Goal: Transaction & Acquisition: Purchase product/service

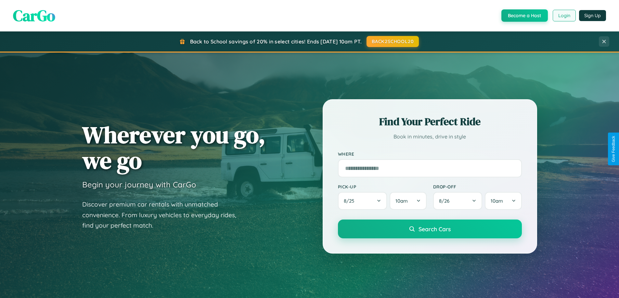
click at [563, 16] on button "Login" at bounding box center [563, 16] width 23 height 12
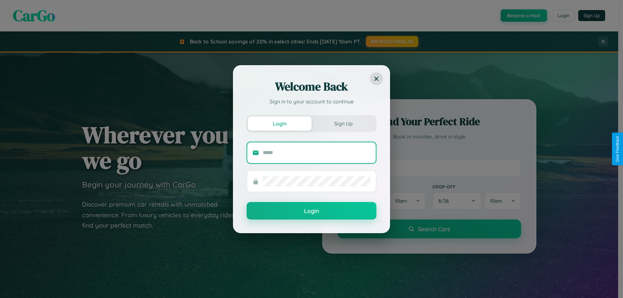
click at [317, 153] on input "text" at bounding box center [317, 153] width 108 height 10
type input "**********"
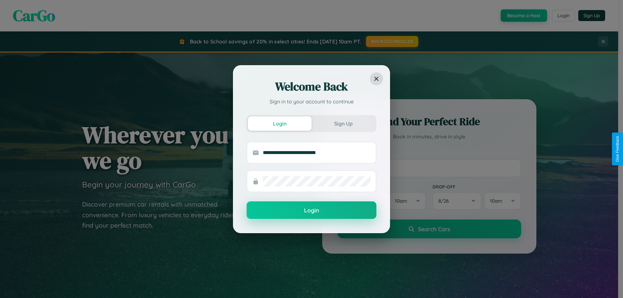
click at [312, 211] on button "Login" at bounding box center [312, 211] width 130 height 18
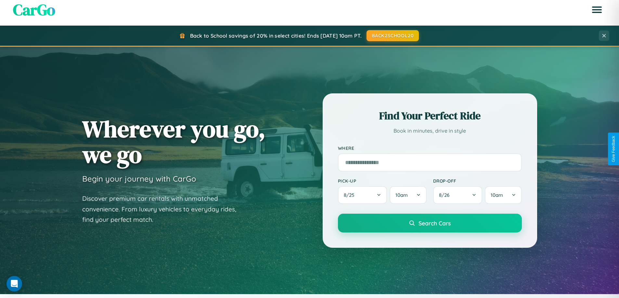
scroll to position [447, 0]
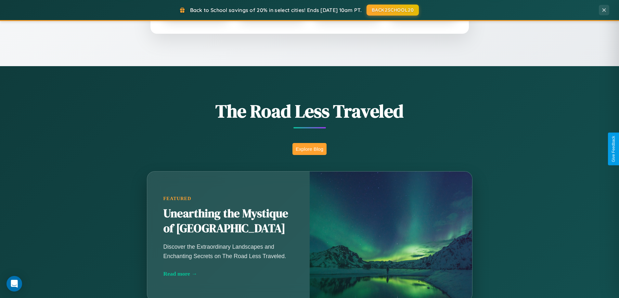
click at [309, 149] on button "Explore Blog" at bounding box center [309, 149] width 34 height 12
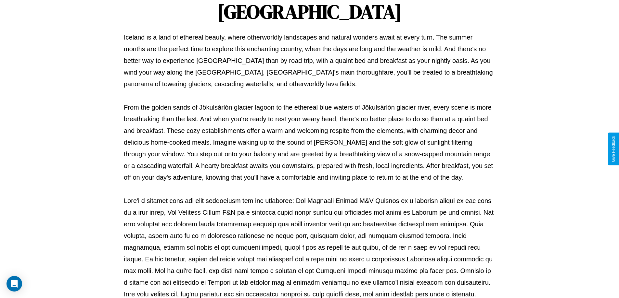
scroll to position [210, 0]
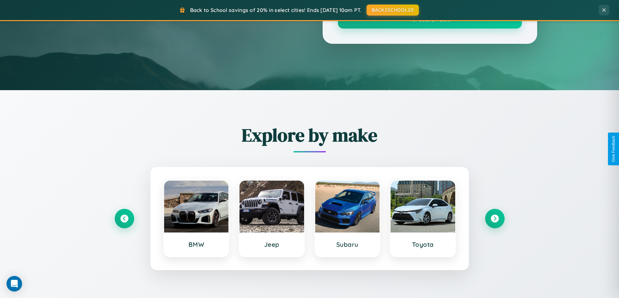
scroll to position [447, 0]
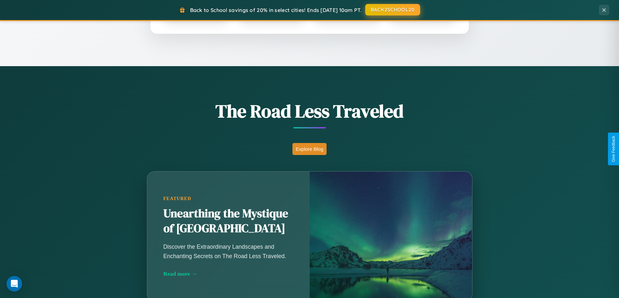
click at [392, 10] on button "BACK2SCHOOL20" at bounding box center [392, 10] width 55 height 12
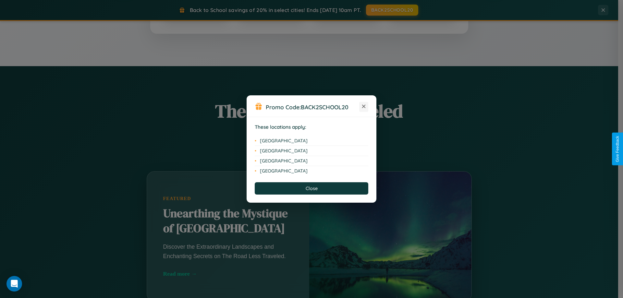
click at [364, 107] on icon at bounding box center [364, 107] width 4 height 4
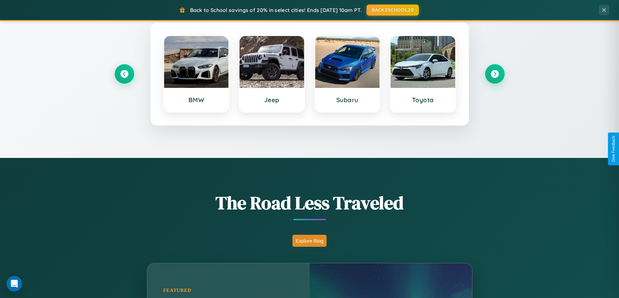
scroll to position [280, 0]
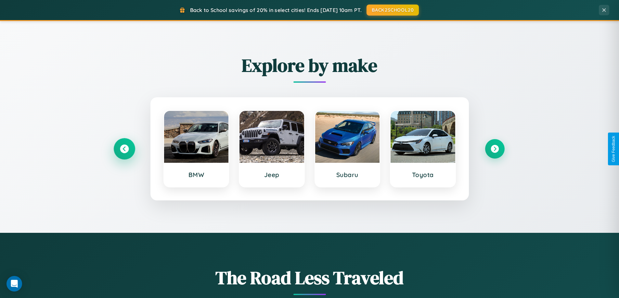
click at [124, 149] on icon at bounding box center [124, 149] width 9 height 9
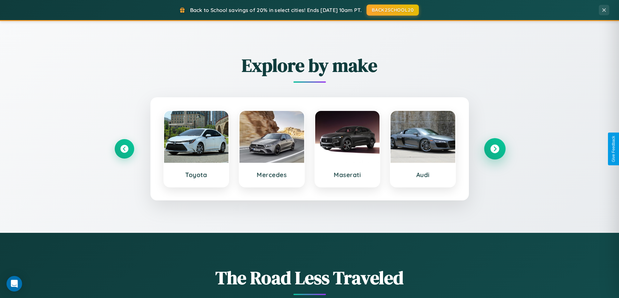
click at [494, 149] on icon at bounding box center [494, 149] width 9 height 9
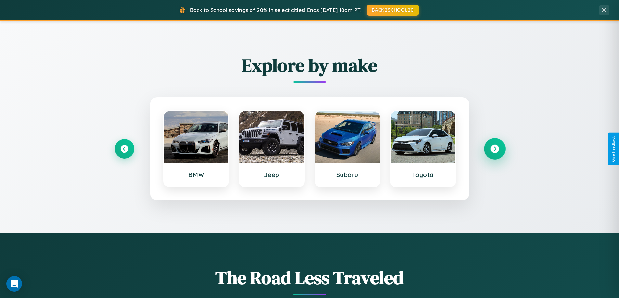
click at [494, 149] on icon at bounding box center [494, 149] width 9 height 9
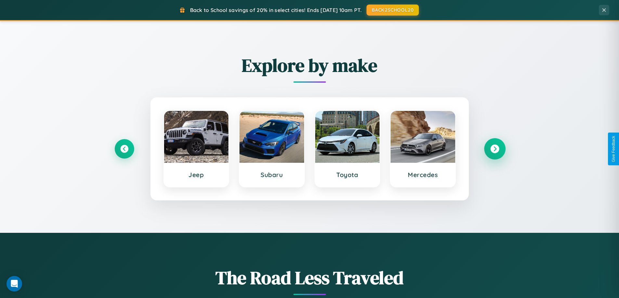
click at [494, 149] on icon at bounding box center [494, 149] width 9 height 9
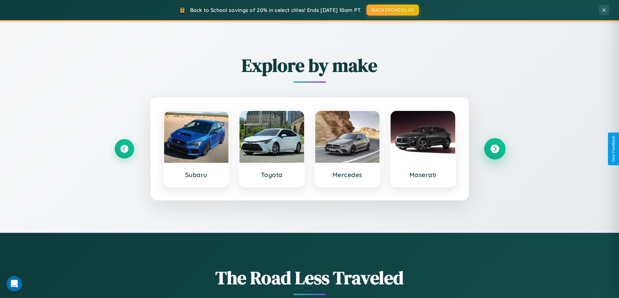
click at [494, 149] on icon at bounding box center [494, 149] width 9 height 9
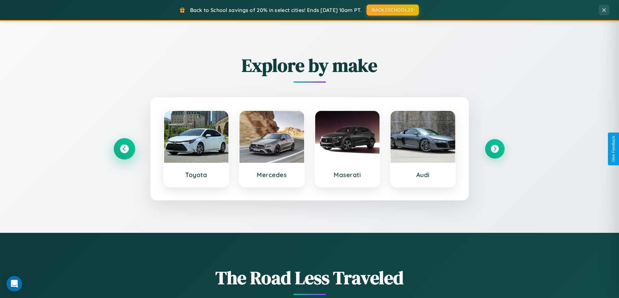
click at [124, 149] on icon at bounding box center [124, 149] width 9 height 9
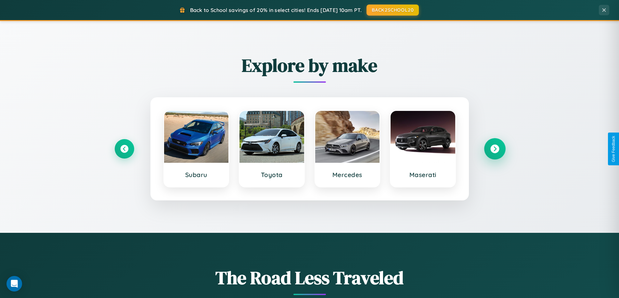
click at [494, 149] on icon at bounding box center [494, 149] width 9 height 9
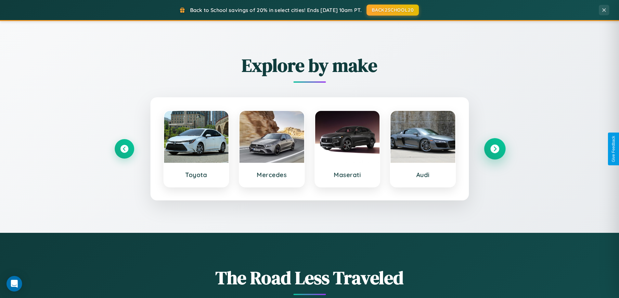
click at [494, 149] on icon at bounding box center [494, 149] width 9 height 9
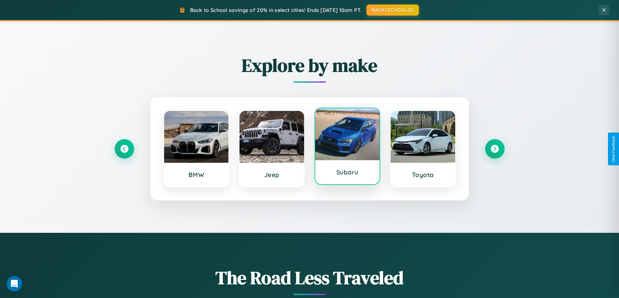
click at [347, 148] on div at bounding box center [347, 134] width 65 height 52
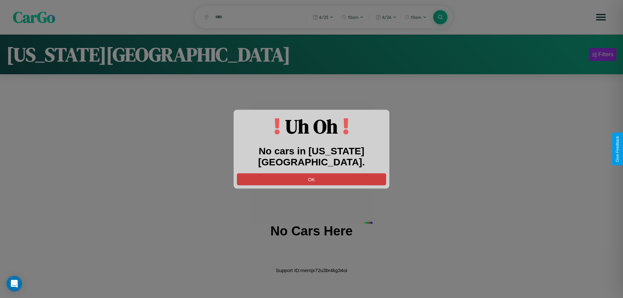
click at [312, 173] on button "OK" at bounding box center [311, 179] width 149 height 12
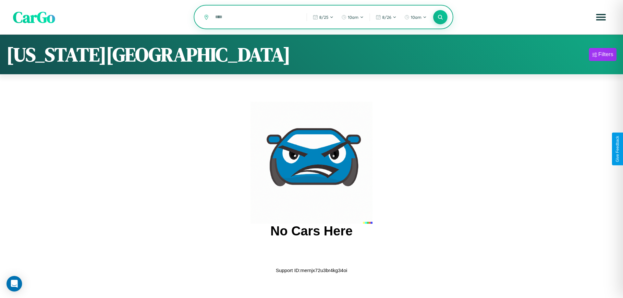
click at [256, 18] on input "text" at bounding box center [256, 16] width 88 height 11
type input "*"
type input "*****"
click at [441, 17] on icon at bounding box center [440, 17] width 6 height 6
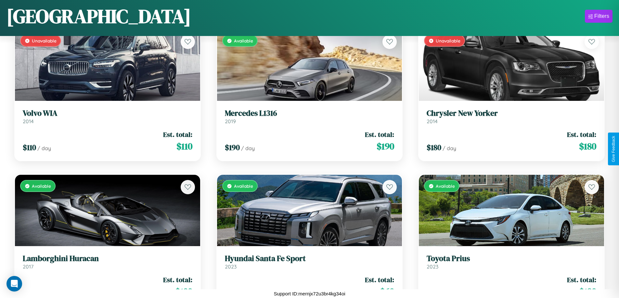
scroll to position [1691, 0]
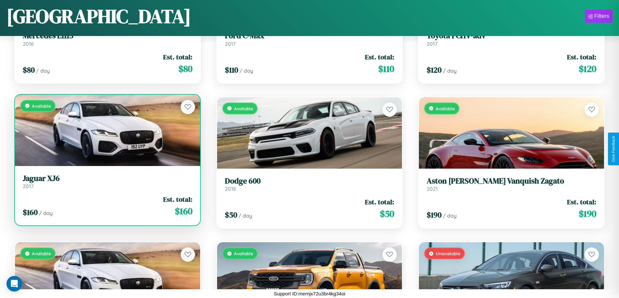
click at [106, 184] on link "Jaguar XJ6 2017" at bounding box center [107, 182] width 169 height 16
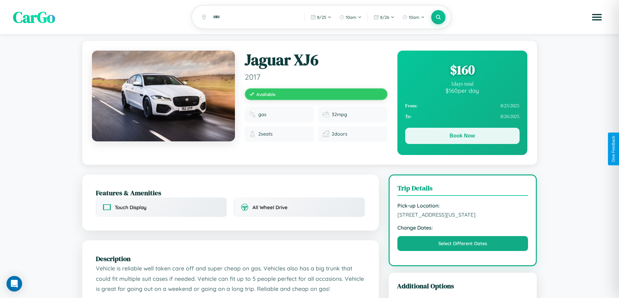
click at [462, 138] on button "Book Now" at bounding box center [462, 136] width 114 height 16
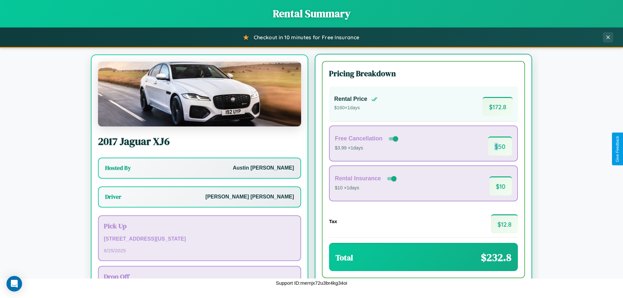
scroll to position [30, 0]
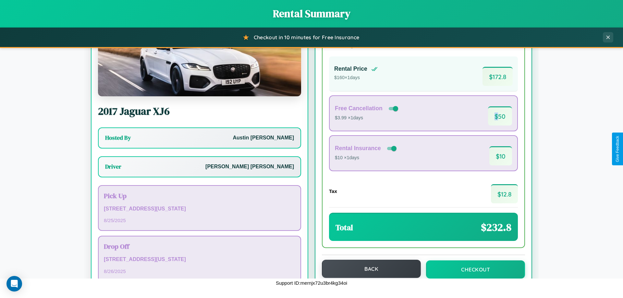
click at [369, 269] on button "Back" at bounding box center [371, 269] width 99 height 18
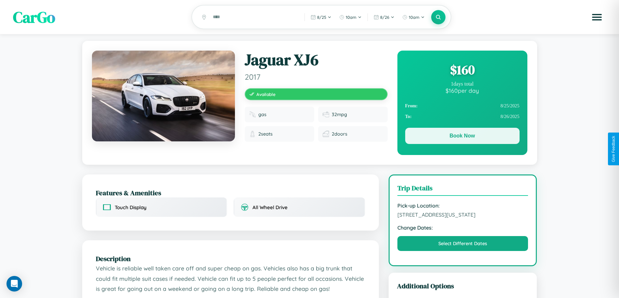
click at [462, 137] on button "Book Now" at bounding box center [462, 136] width 114 height 16
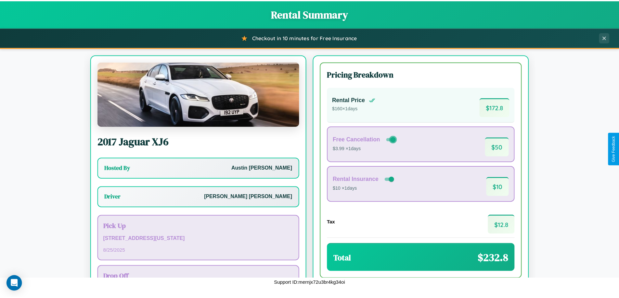
scroll to position [47, 0]
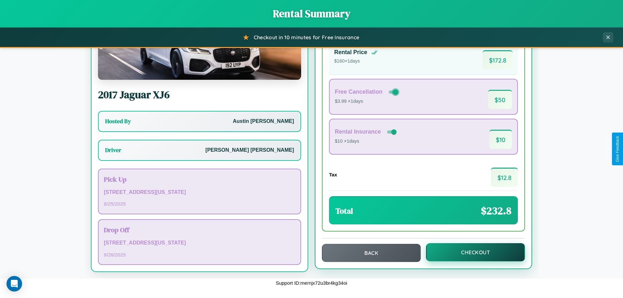
click at [471, 253] on button "Checkout" at bounding box center [475, 253] width 99 height 18
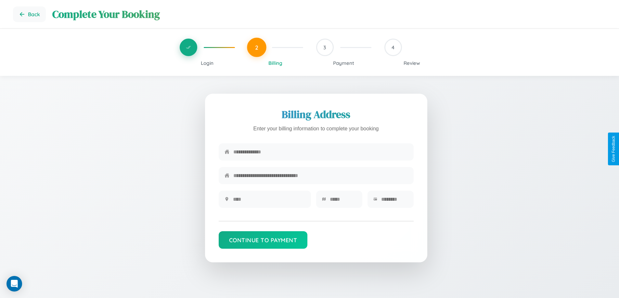
click at [320, 154] on input "text" at bounding box center [320, 152] width 174 height 16
type input "**********"
click at [269, 202] on input "text" at bounding box center [269, 200] width 72 height 16
type input "********"
click at [343, 202] on input "text" at bounding box center [343, 200] width 27 height 16
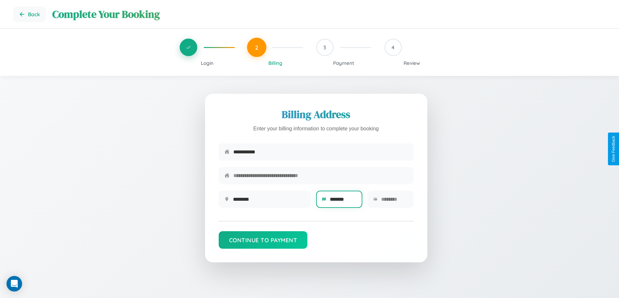
type input "*******"
click at [394, 202] on input "text" at bounding box center [394, 200] width 27 height 16
type input "*****"
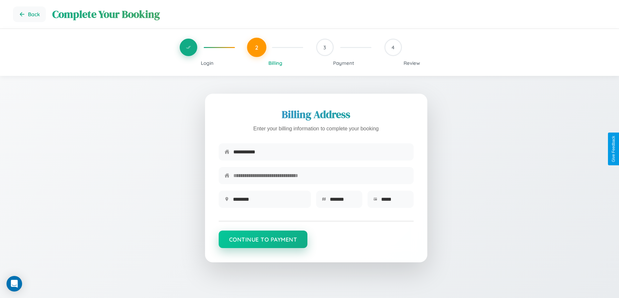
click at [263, 243] on button "Continue to Payment" at bounding box center [263, 240] width 89 height 18
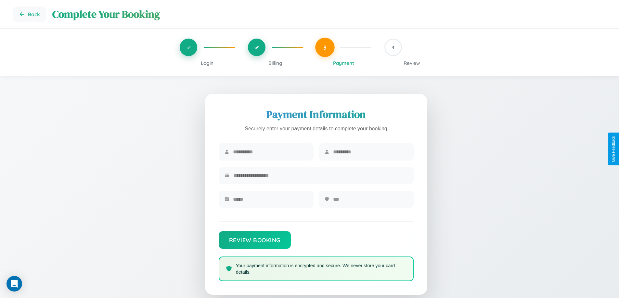
click at [270, 152] on input "text" at bounding box center [270, 152] width 75 height 16
type input "*********"
click at [370, 152] on input "text" at bounding box center [370, 152] width 75 height 16
type input "********"
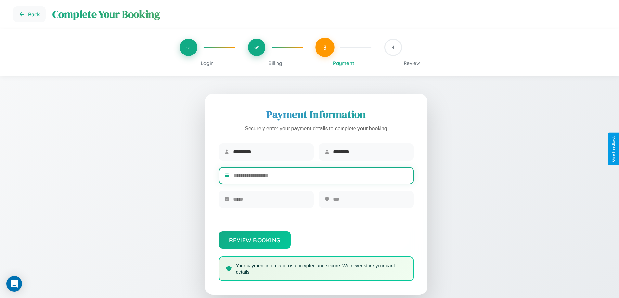
click at [320, 177] on input "text" at bounding box center [320, 176] width 174 height 16
type input "**********"
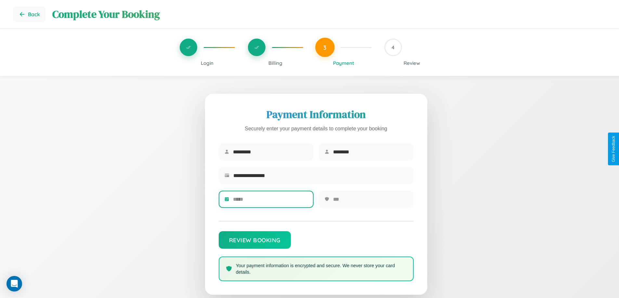
click at [270, 202] on input "text" at bounding box center [270, 200] width 75 height 16
type input "*****"
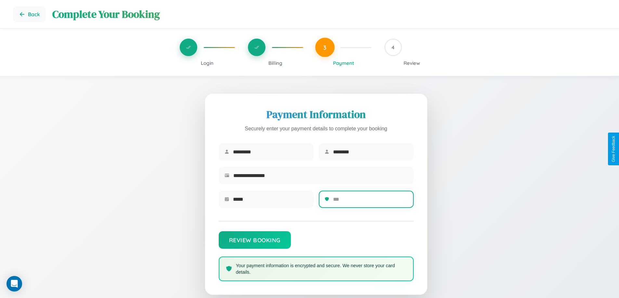
click at [370, 202] on input "text" at bounding box center [370, 200] width 75 height 16
type input "*"
